Goal: Navigation & Orientation: Find specific page/section

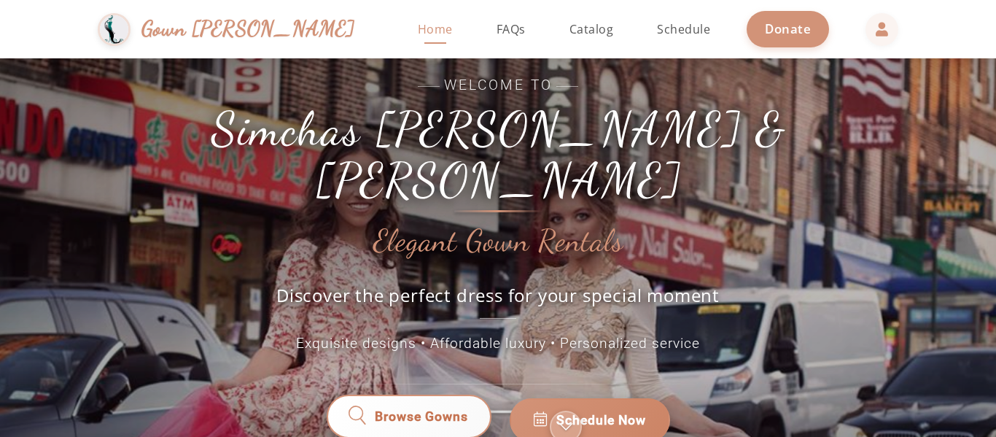
click at [451, 411] on span "Browse Gowns" at bounding box center [421, 420] width 93 height 19
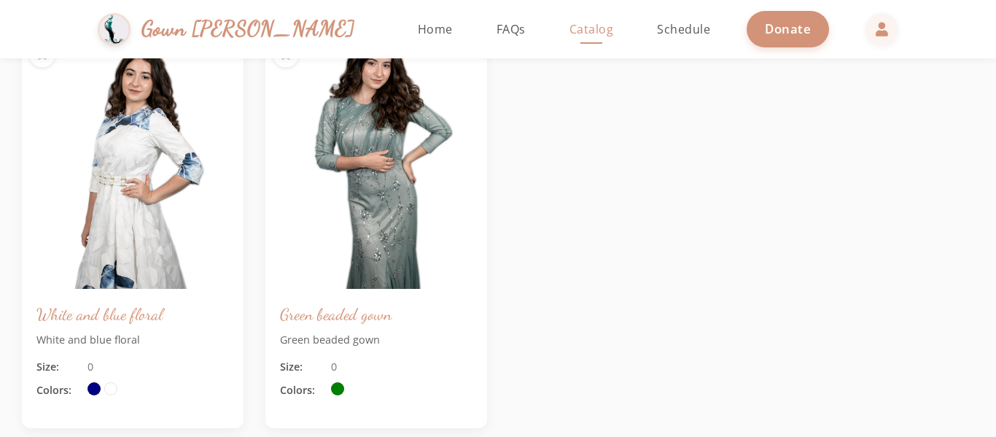
scroll to position [992, 0]
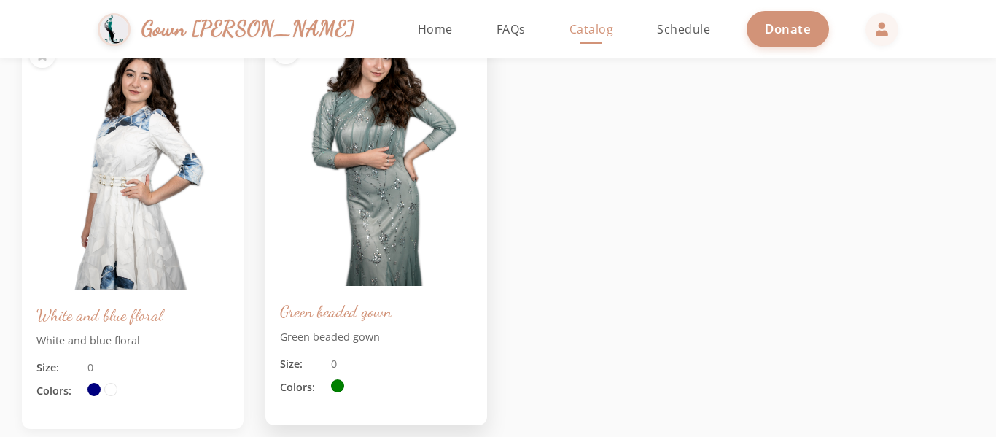
click at [385, 233] on img at bounding box center [376, 159] width 233 height 268
click at [382, 227] on img at bounding box center [376, 159] width 233 height 268
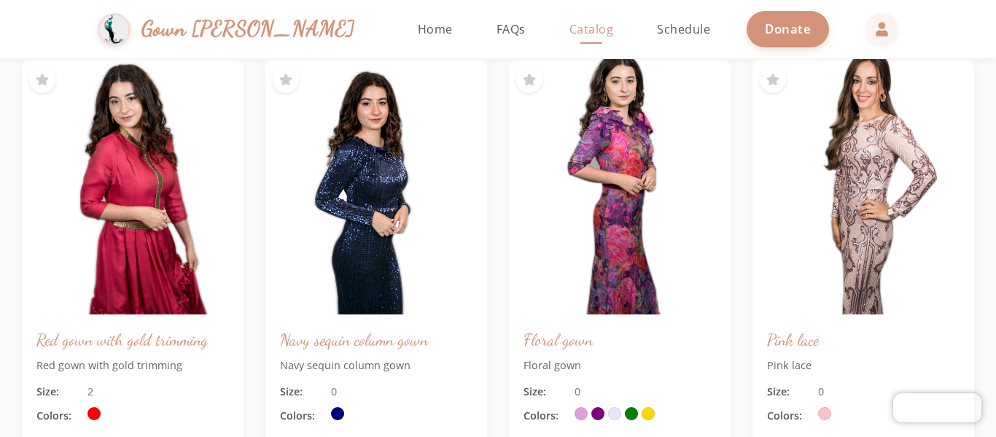
scroll to position [0, 0]
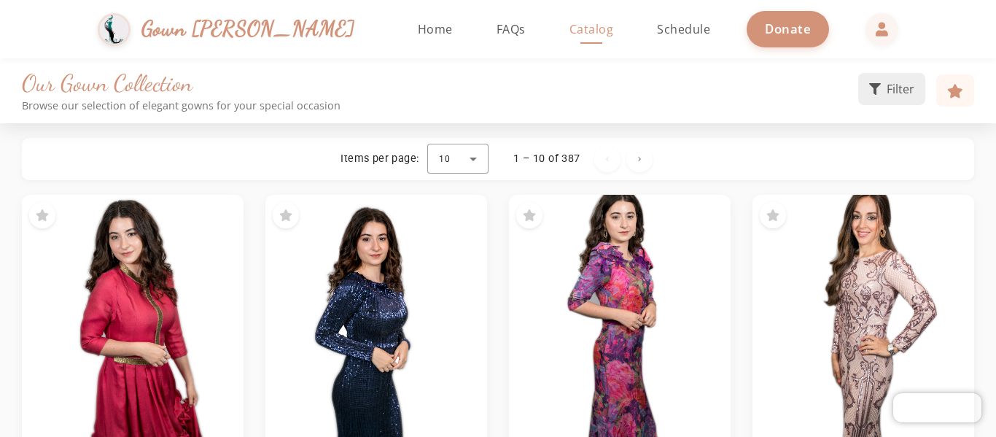
click at [898, 85] on span "Filter" at bounding box center [901, 88] width 28 height 17
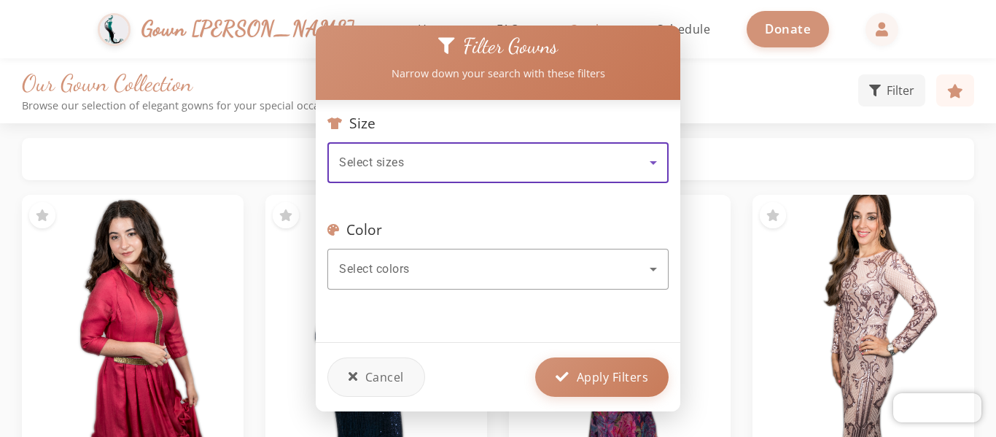
click at [653, 160] on icon at bounding box center [653, 162] width 17 height 17
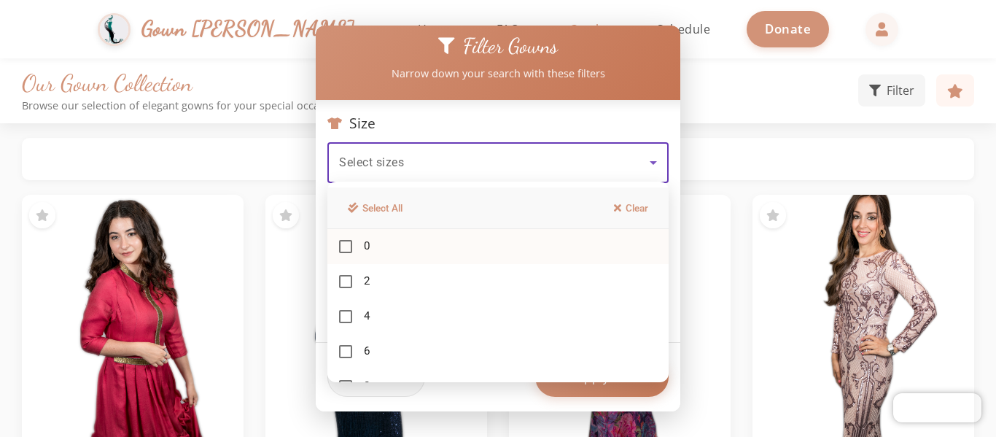
click at [350, 248] on mat-pseudo-checkbox at bounding box center [345, 246] width 13 height 13
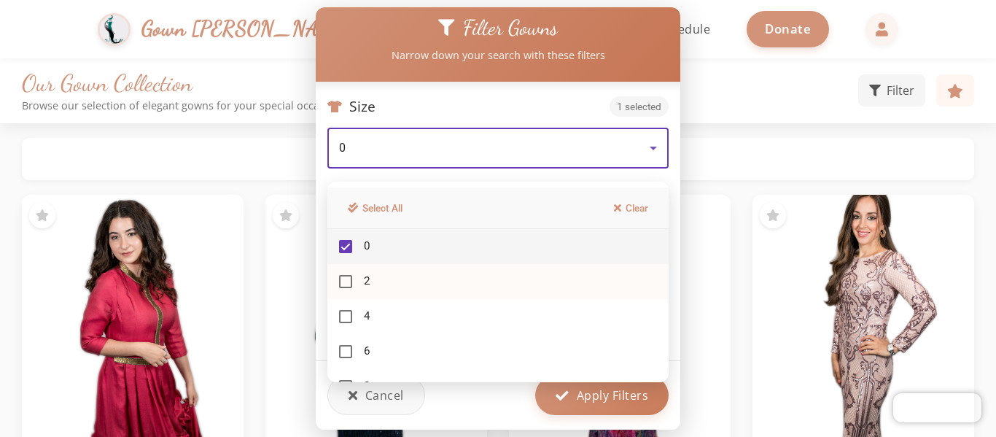
click at [350, 281] on mat-pseudo-checkbox at bounding box center [345, 281] width 13 height 13
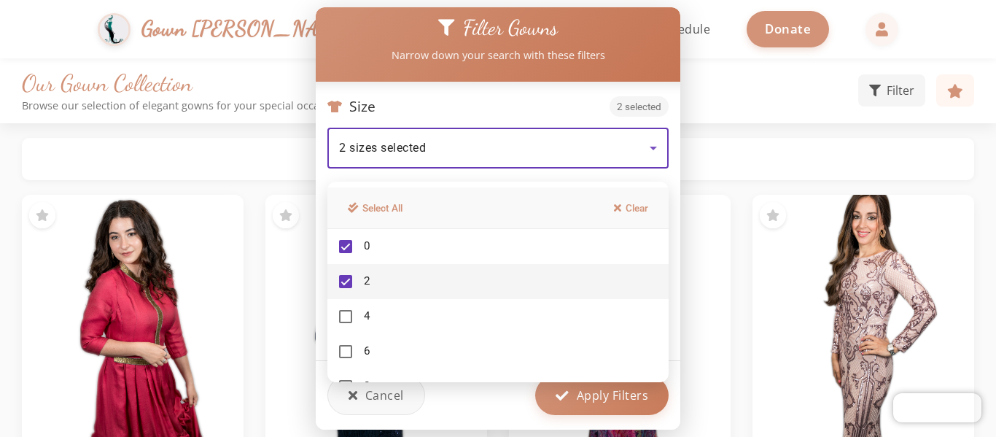
click at [741, 158] on div at bounding box center [498, 218] width 996 height 437
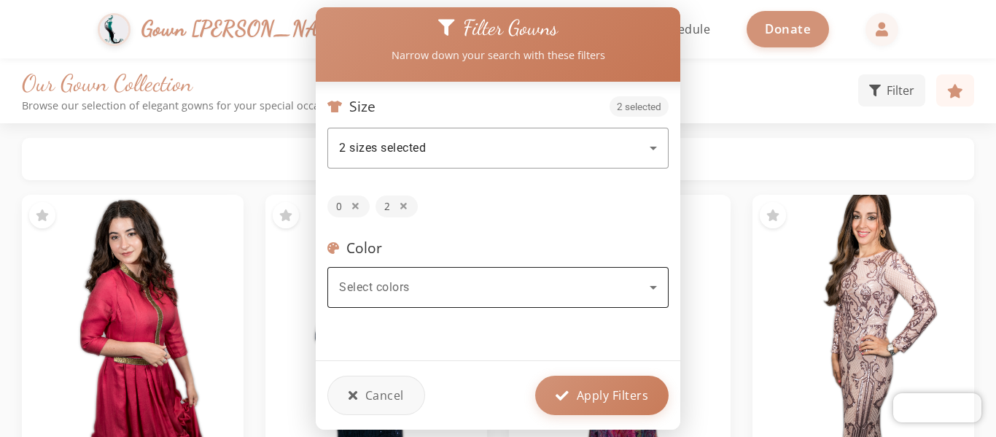
click at [651, 285] on icon at bounding box center [653, 287] width 17 height 17
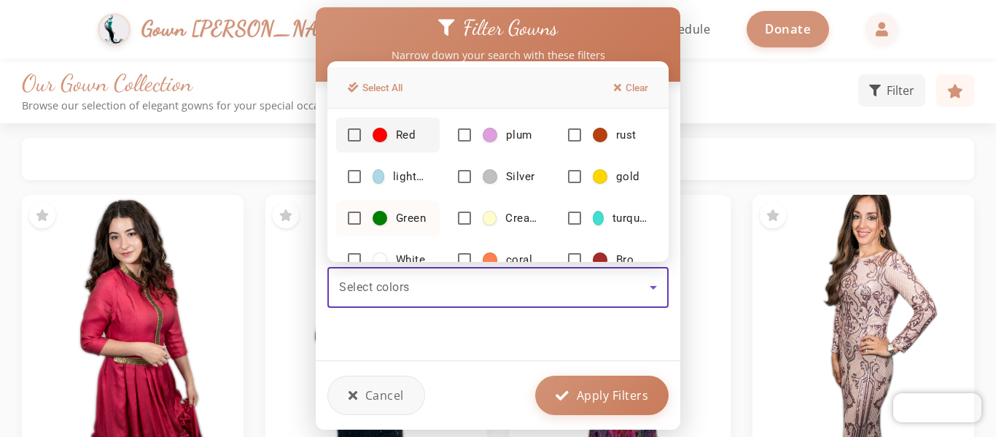
click at [357, 220] on mat-pseudo-checkbox at bounding box center [354, 217] width 13 height 13
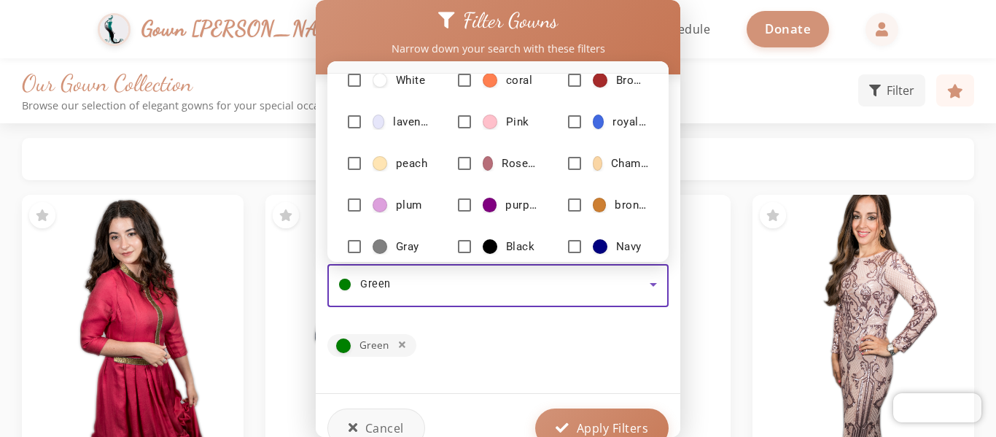
scroll to position [141, 0]
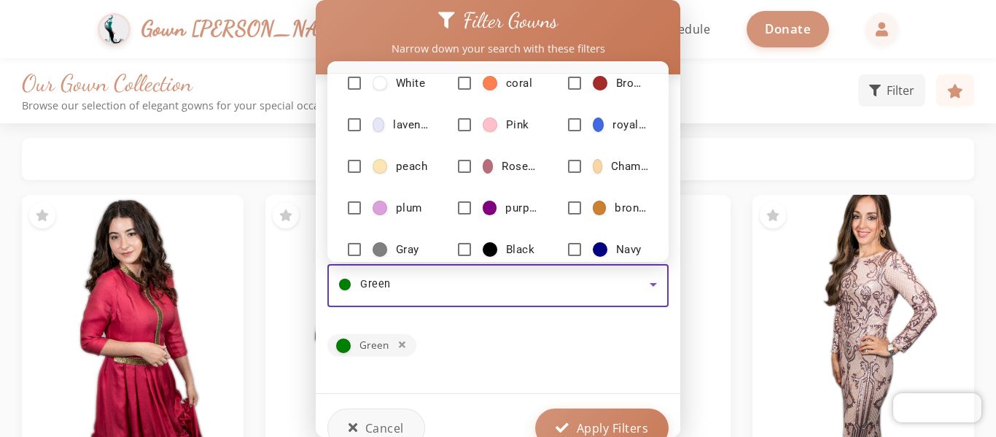
click at [618, 423] on div at bounding box center [498, 218] width 996 height 437
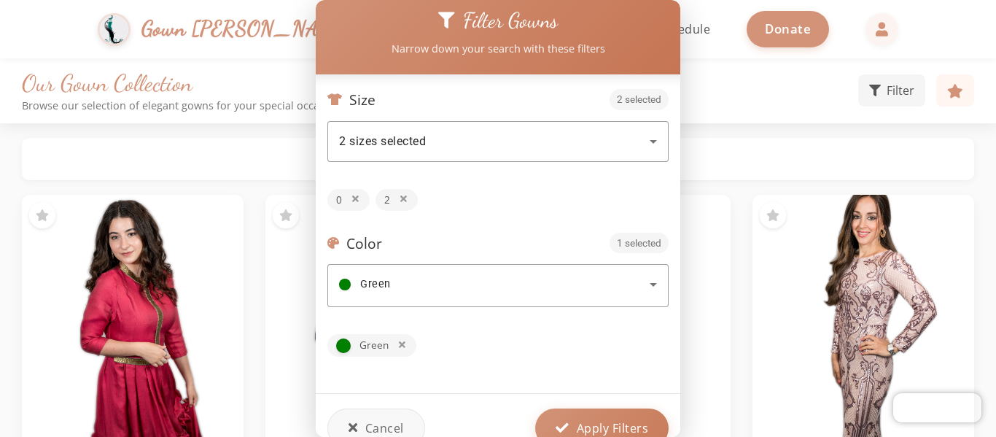
click at [618, 423] on span "Apply Filters" at bounding box center [613, 427] width 72 height 17
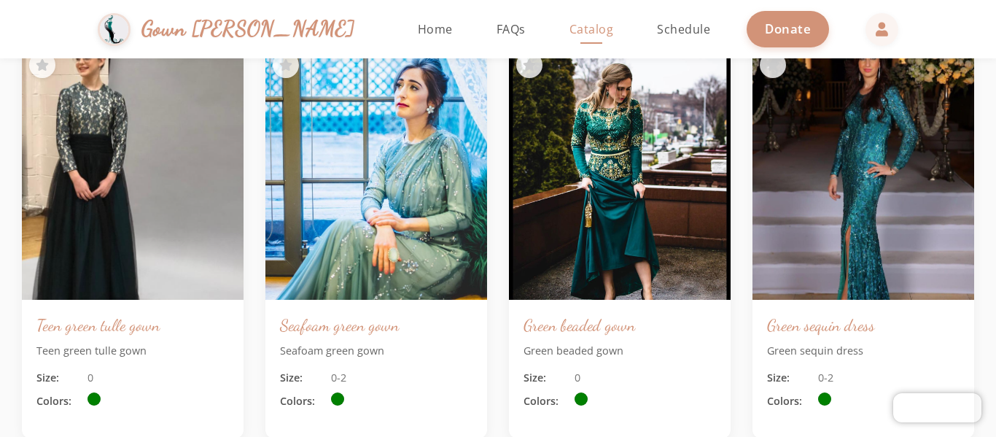
scroll to position [1546, 0]
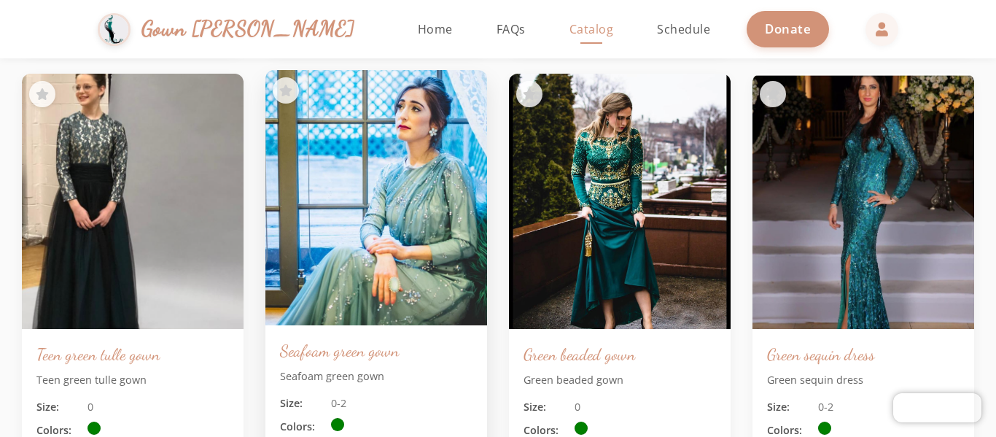
click at [398, 239] on img at bounding box center [376, 197] width 233 height 268
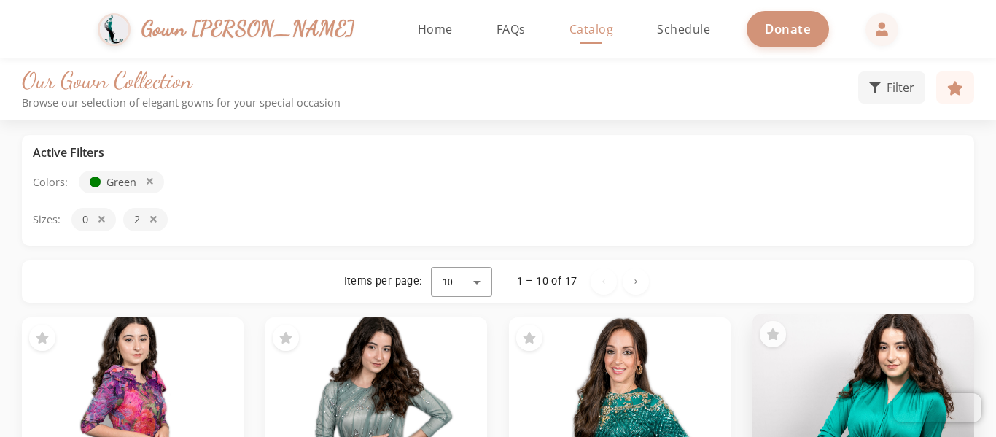
scroll to position [0, 0]
